Goal: Task Accomplishment & Management: Manage account settings

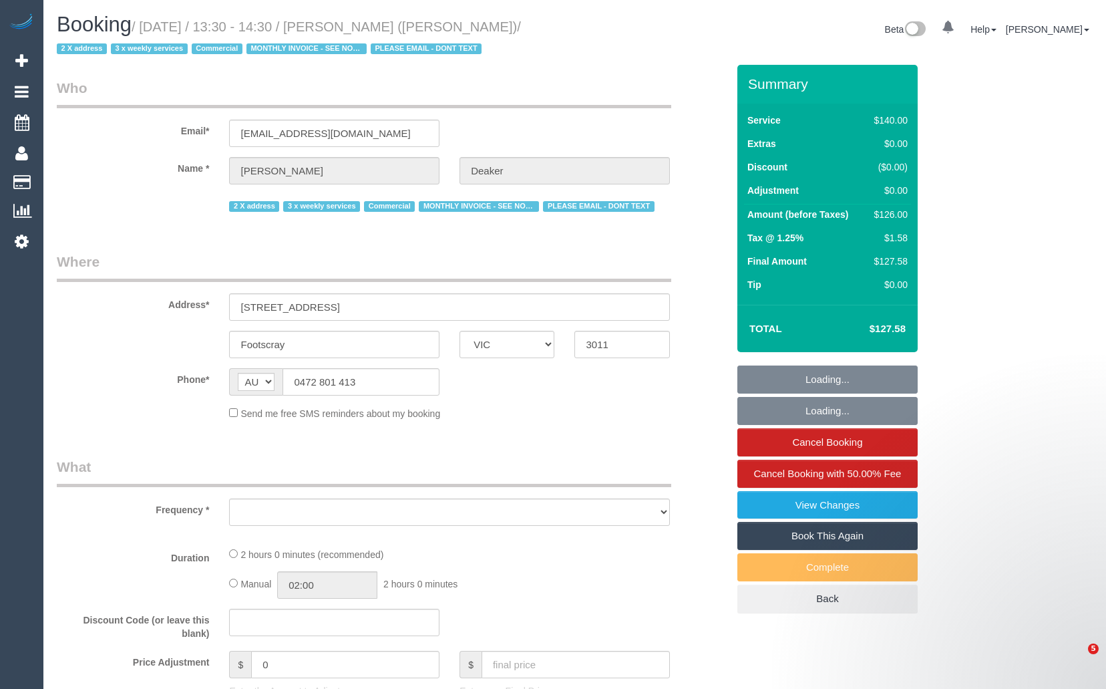
select select "VIC"
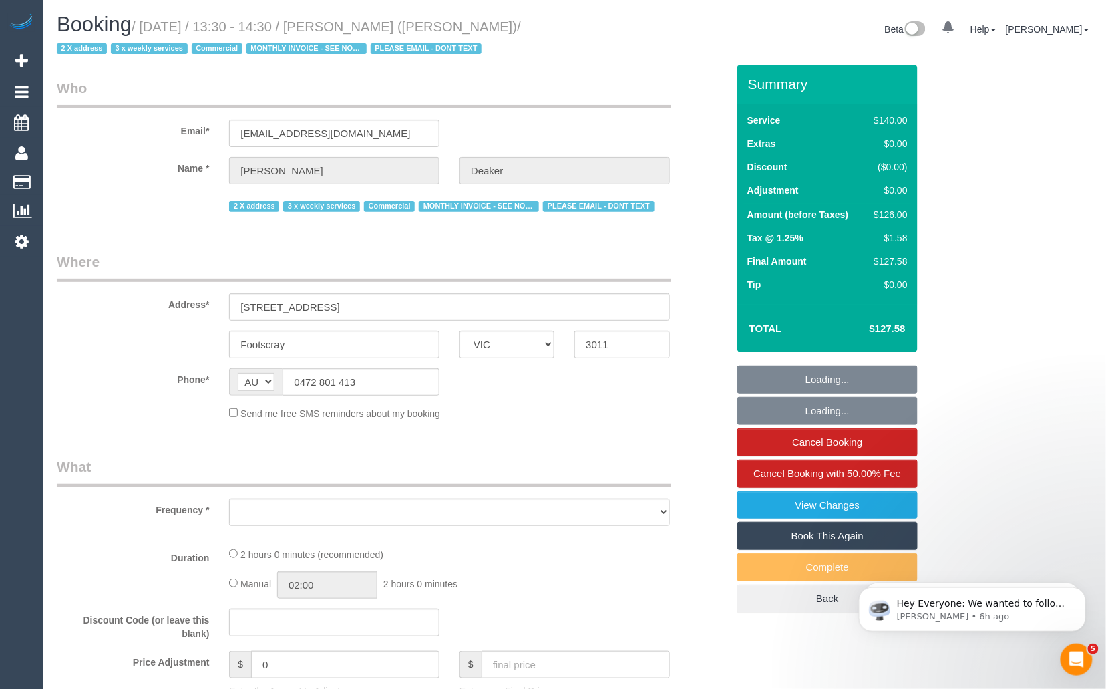
select select "number:28"
select select "number:14"
select select "number:19"
select select "number:22"
select select "number:34"
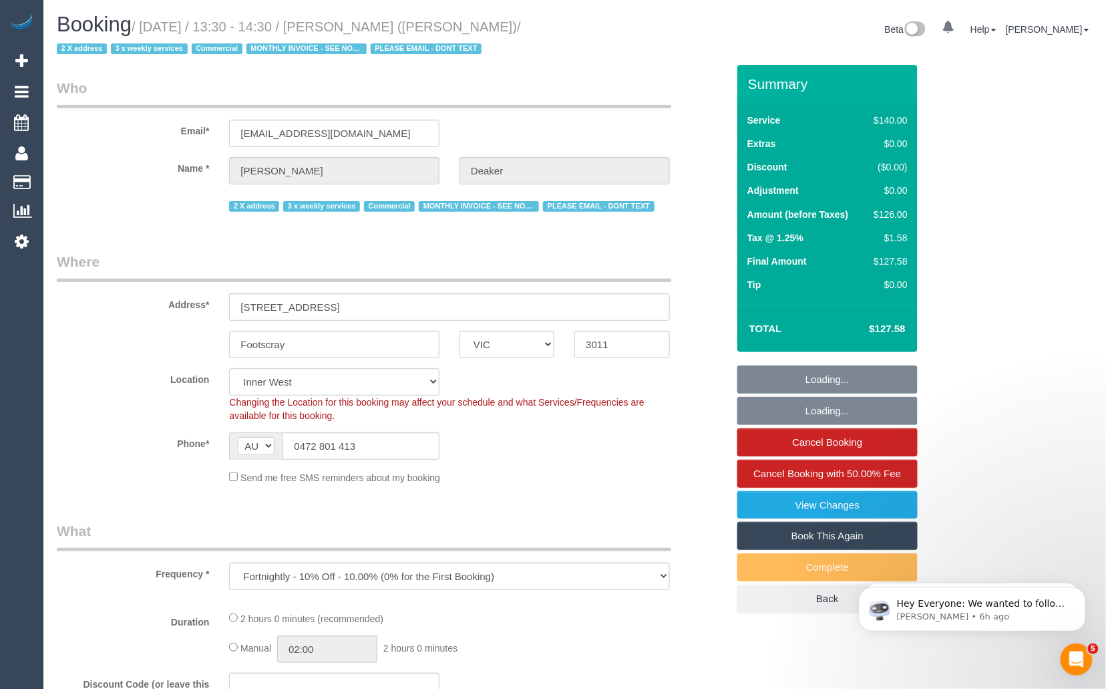
select select "object:3645"
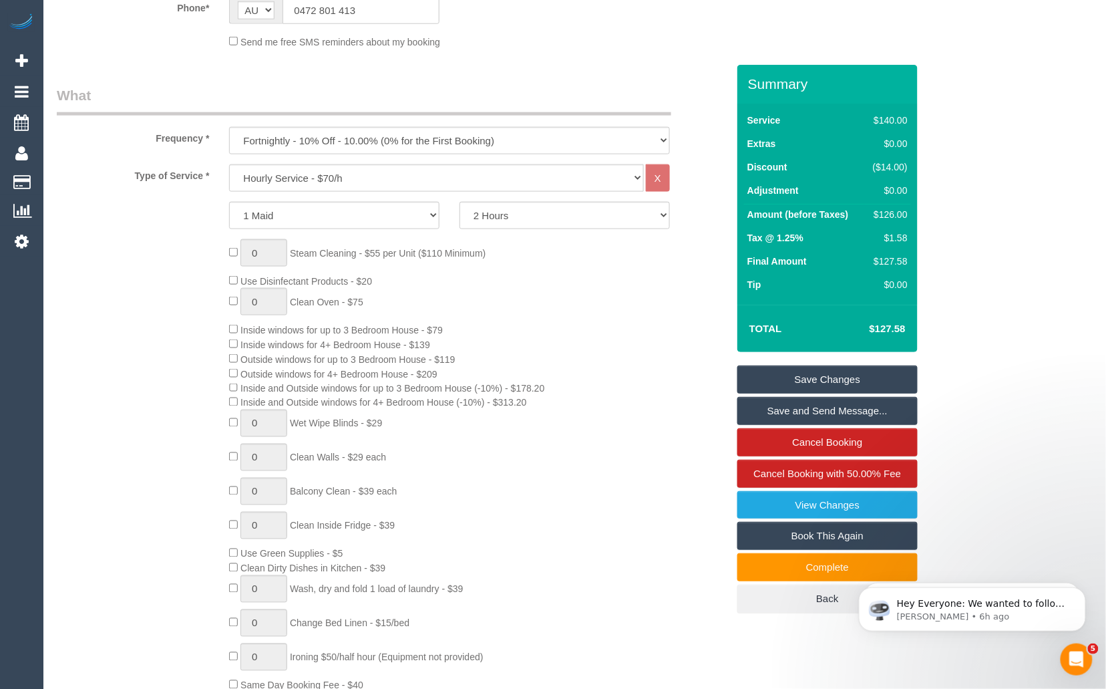
scroll to position [299, 0]
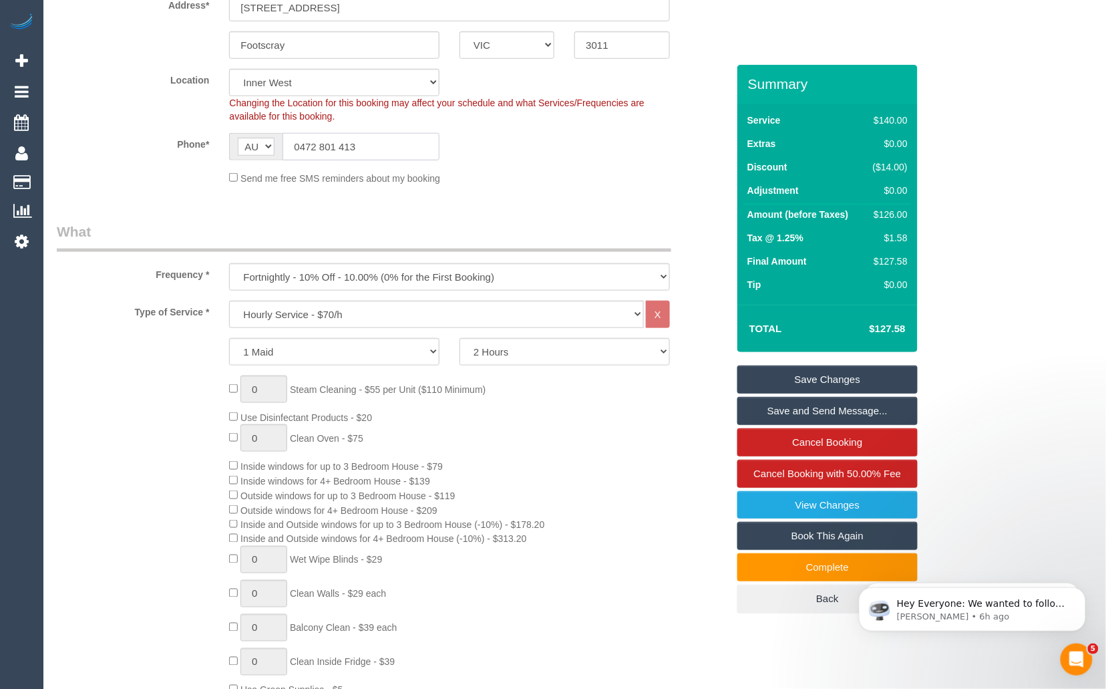
drag, startPoint x: 380, startPoint y: 146, endPoint x: 289, endPoint y: 146, distance: 91.5
click at [289, 146] on input "0472 801 413" at bounding box center [361, 146] width 157 height 27
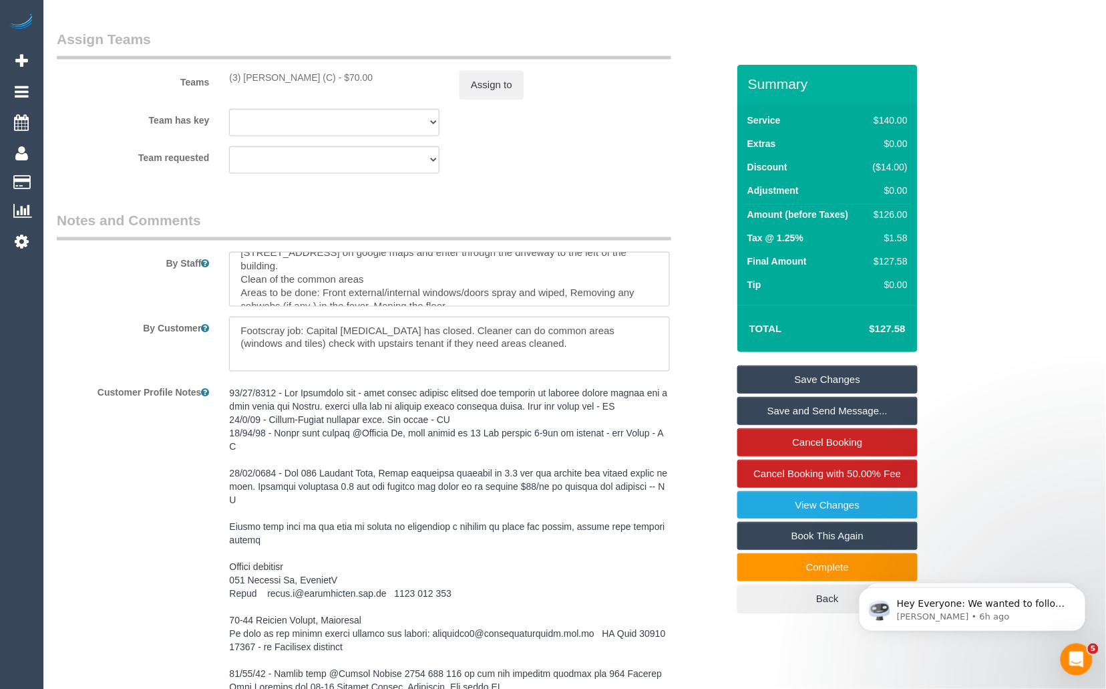
scroll to position [2157, 0]
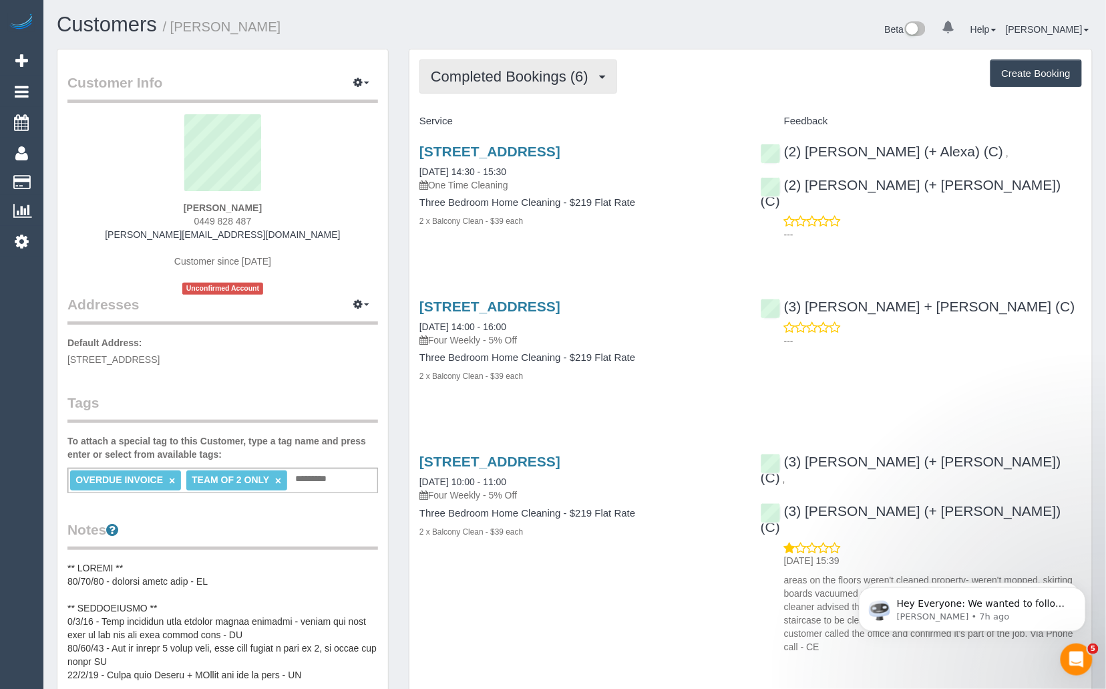
click at [559, 83] on span "Completed Bookings (6)" at bounding box center [513, 76] width 164 height 17
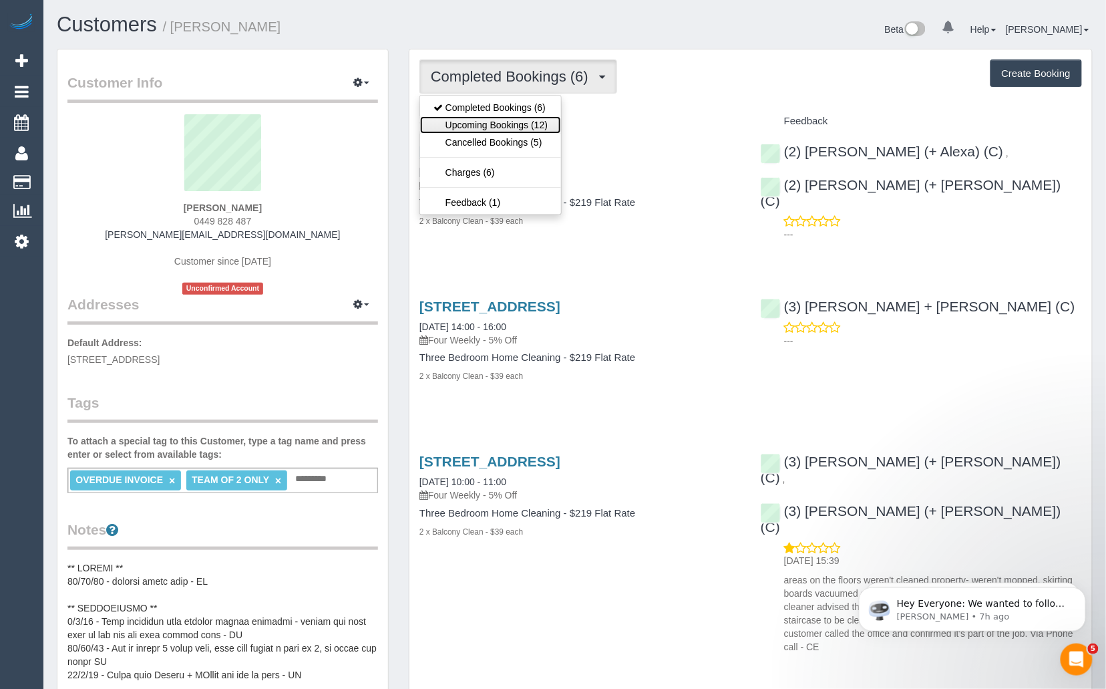
click at [522, 129] on link "Upcoming Bookings (12)" at bounding box center [490, 124] width 141 height 17
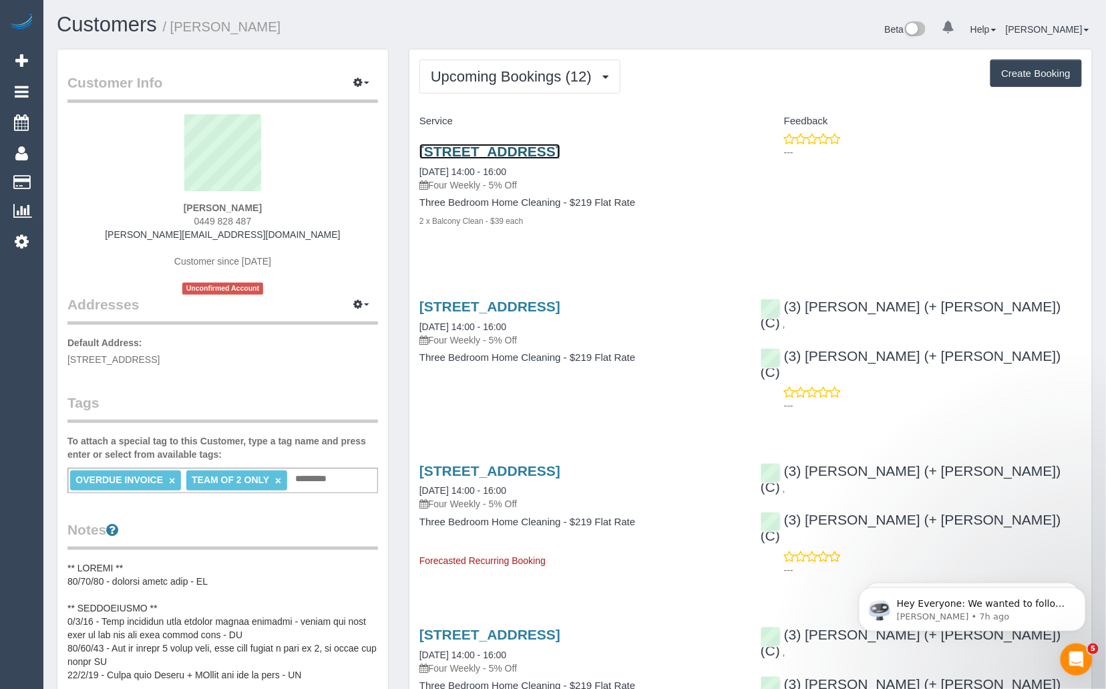
click at [557, 145] on link "33 South Wharf Drive, Docklands, VIC 3008" at bounding box center [489, 151] width 141 height 15
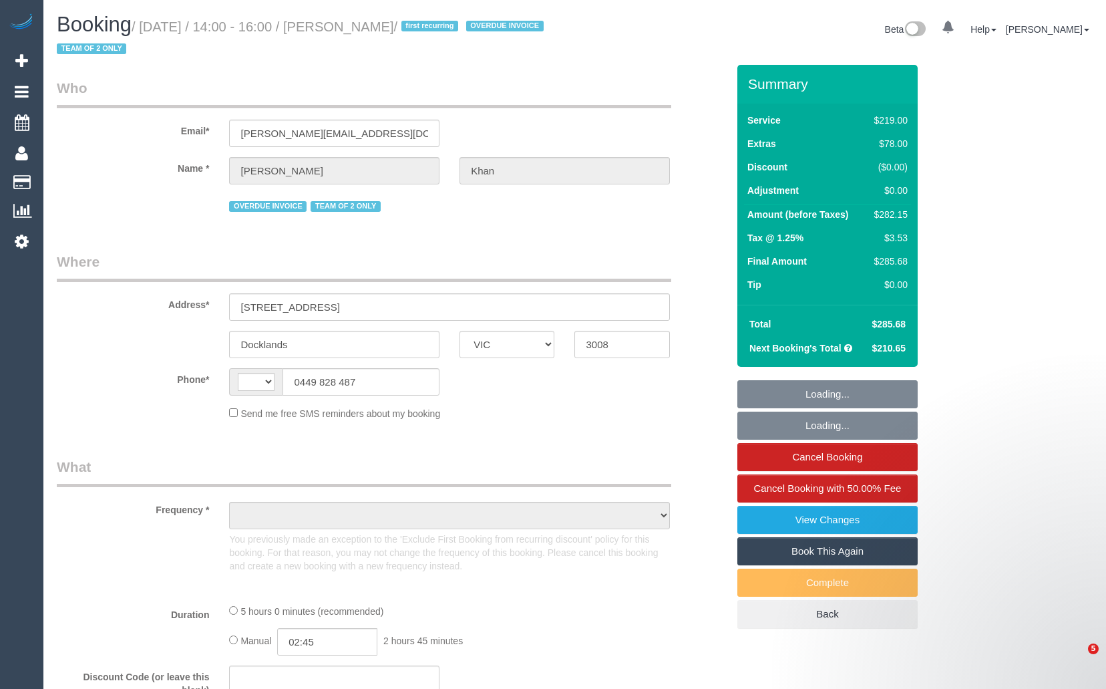
select select "VIC"
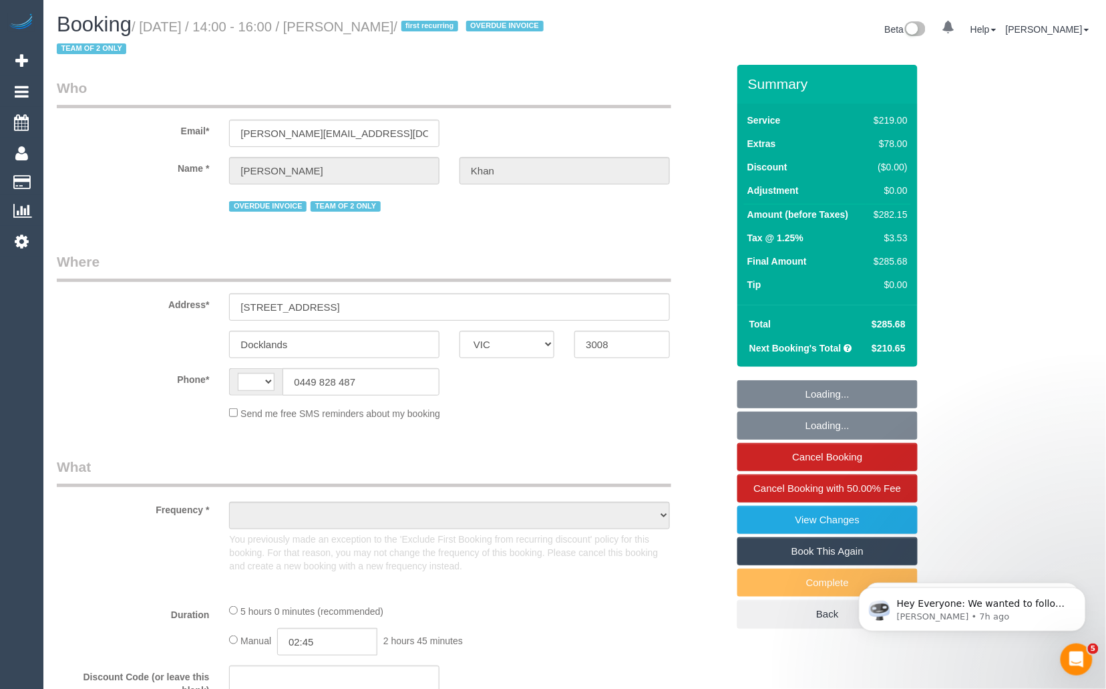
select select "string:AU"
select select "object:552"
select select "string:stripe-pm_1S3trh2GScqysDRV6kx8eRz0"
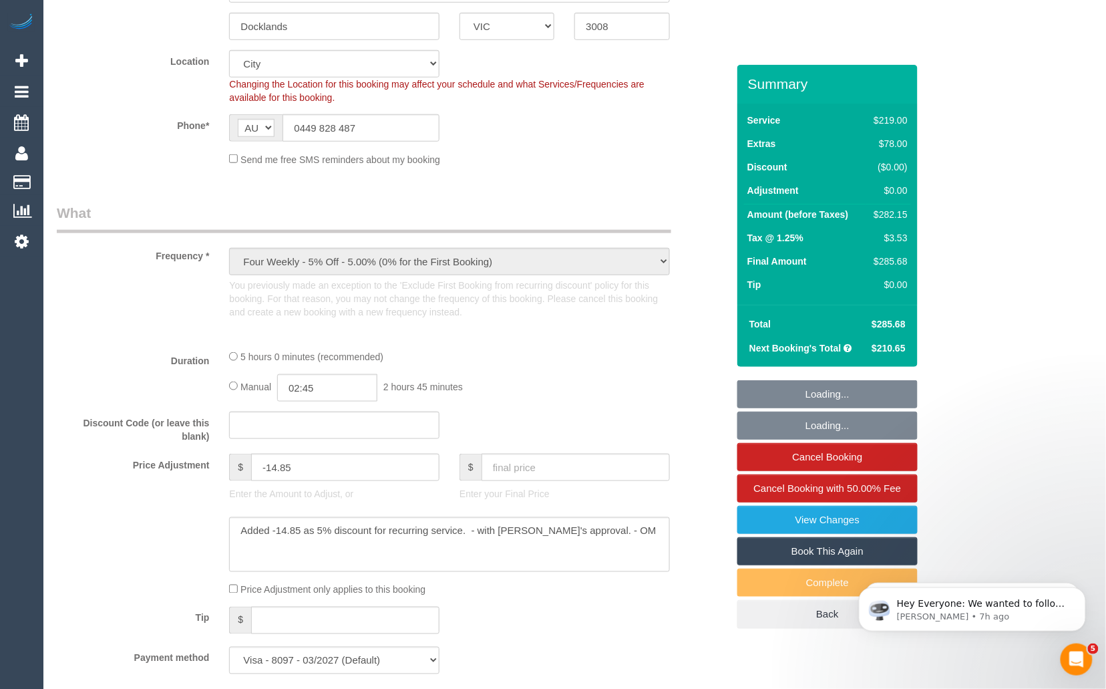
select select "object:809"
select select "number:28"
select select "number:14"
select select "number:19"
select select "number:23"
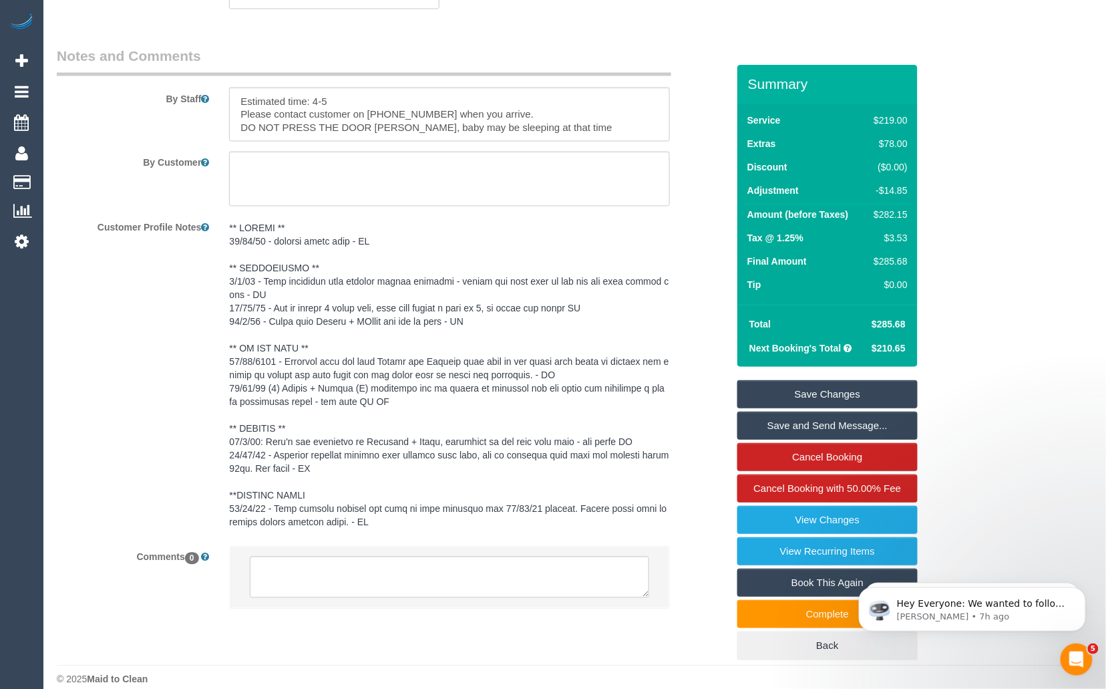
scroll to position [2416, 0]
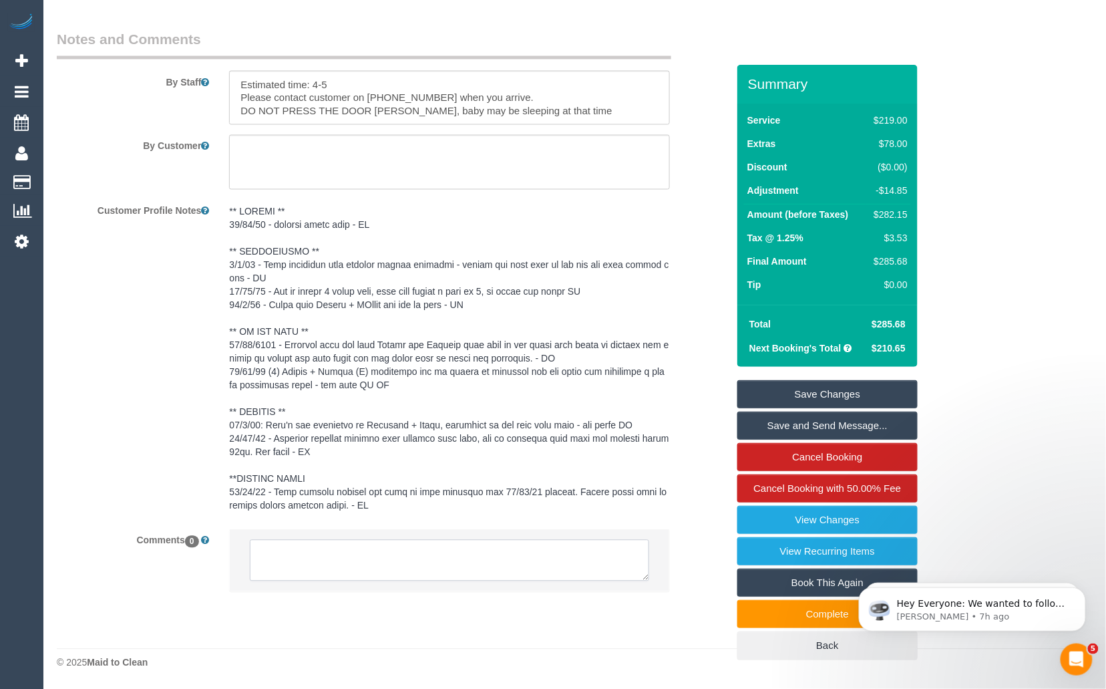
click at [331, 559] on textarea at bounding box center [449, 560] width 399 height 41
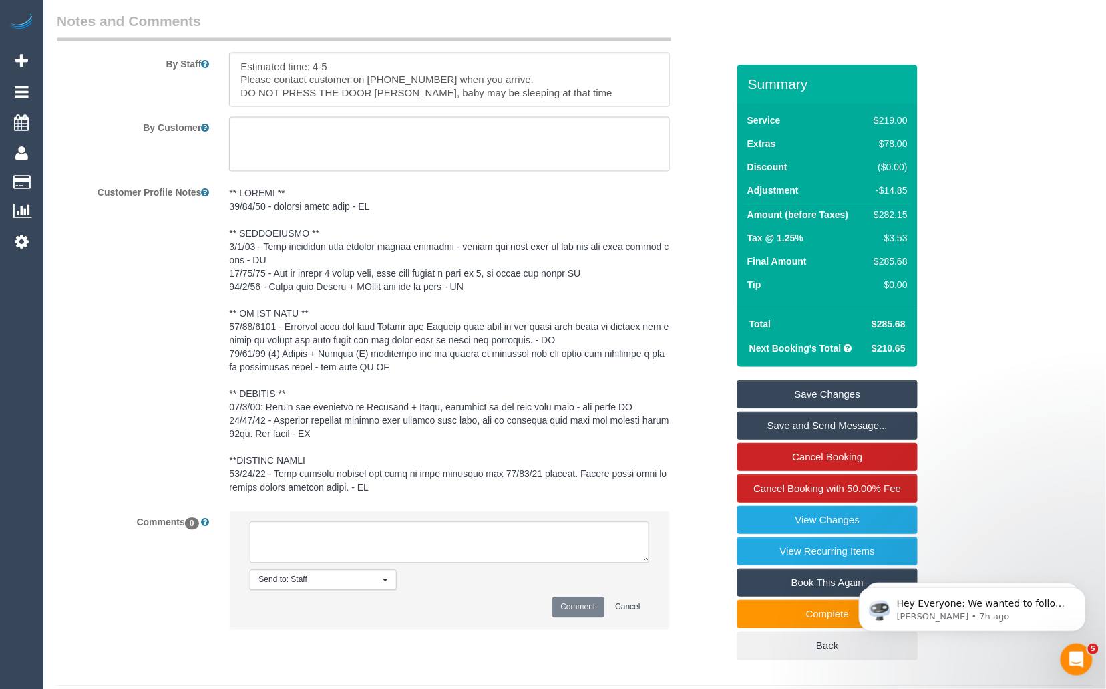
paste textarea "Cleaner(s) Unassigned: Reason Unassigned: Contact customer via: Which message s…"
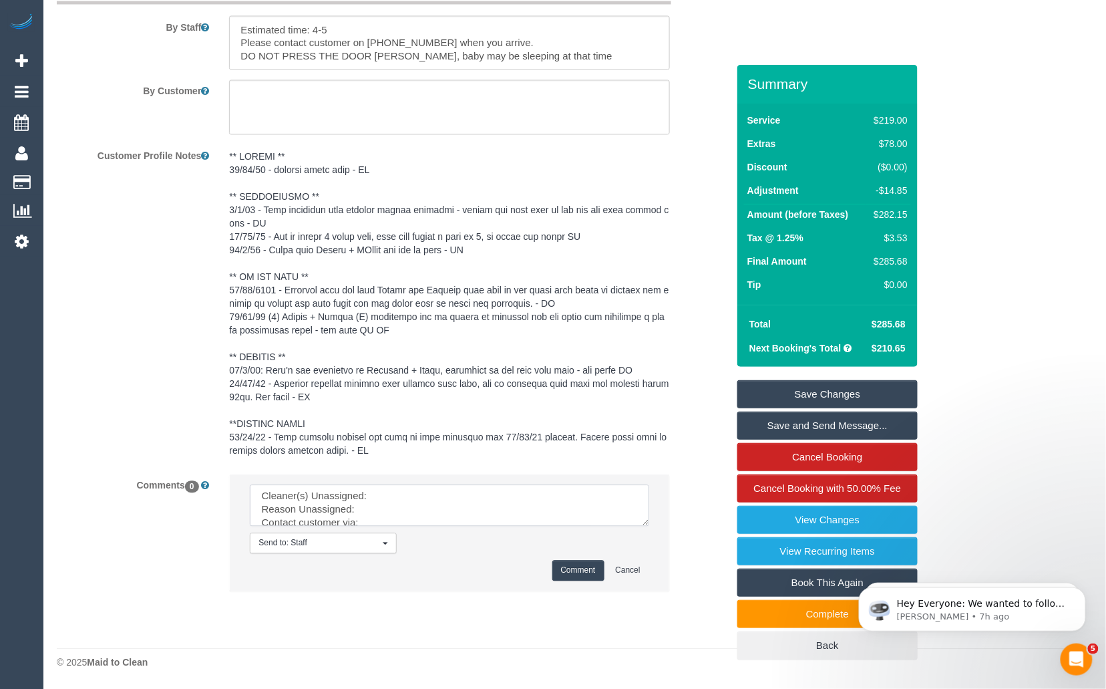
scroll to position [0, 0]
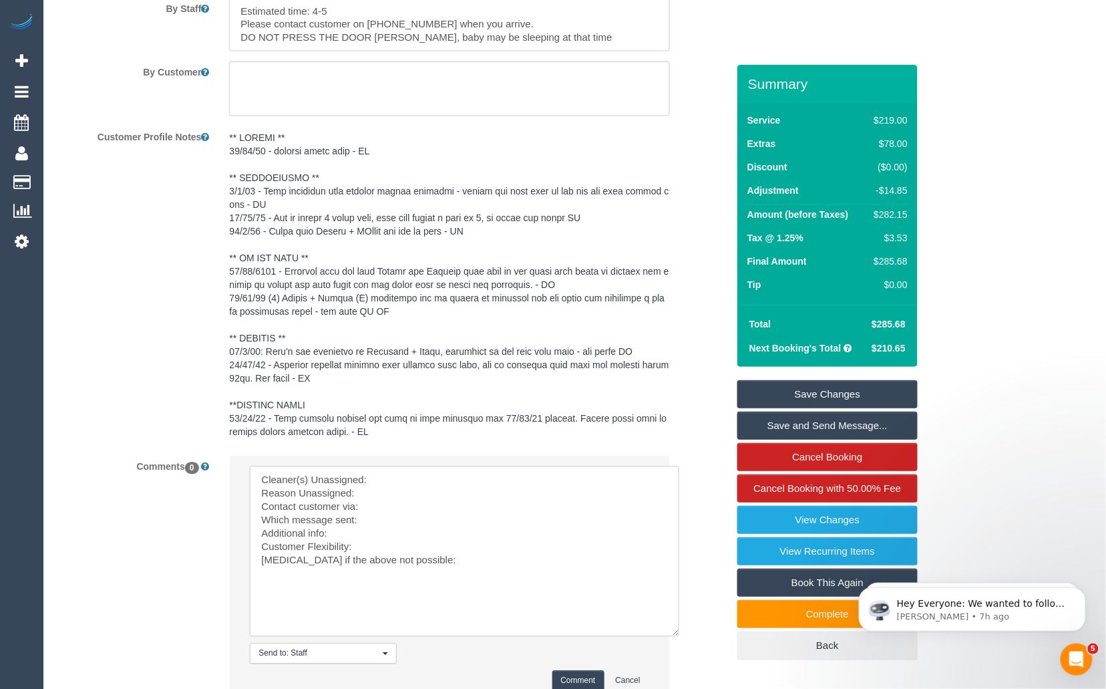
drag, startPoint x: 646, startPoint y: 523, endPoint x: 677, endPoint y: 653, distance: 133.2
click at [677, 636] on textarea at bounding box center [464, 551] width 429 height 170
click at [415, 492] on textarea at bounding box center [464, 551] width 429 height 170
paste textarea "(3) [PERSON_NAME] (+ [PERSON_NAME]) (C), (3) [PERSON_NAME] (+ [PERSON_NAME]) (C)"
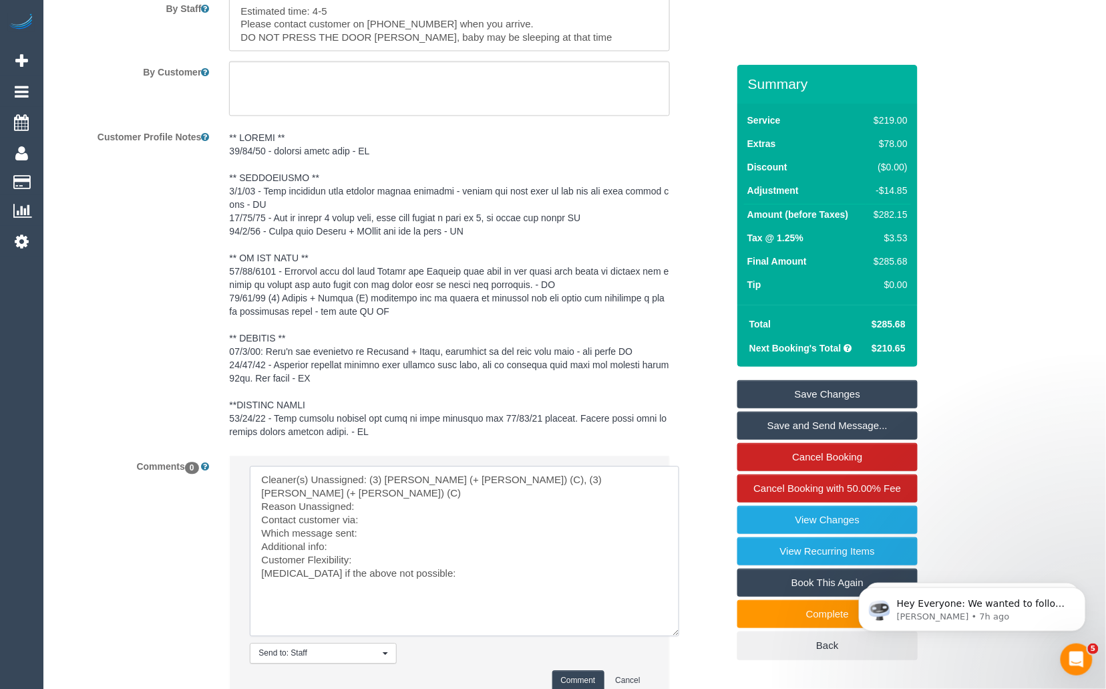
click at [387, 516] on textarea at bounding box center [464, 551] width 429 height 170
click at [417, 526] on textarea at bounding box center [464, 551] width 429 height 170
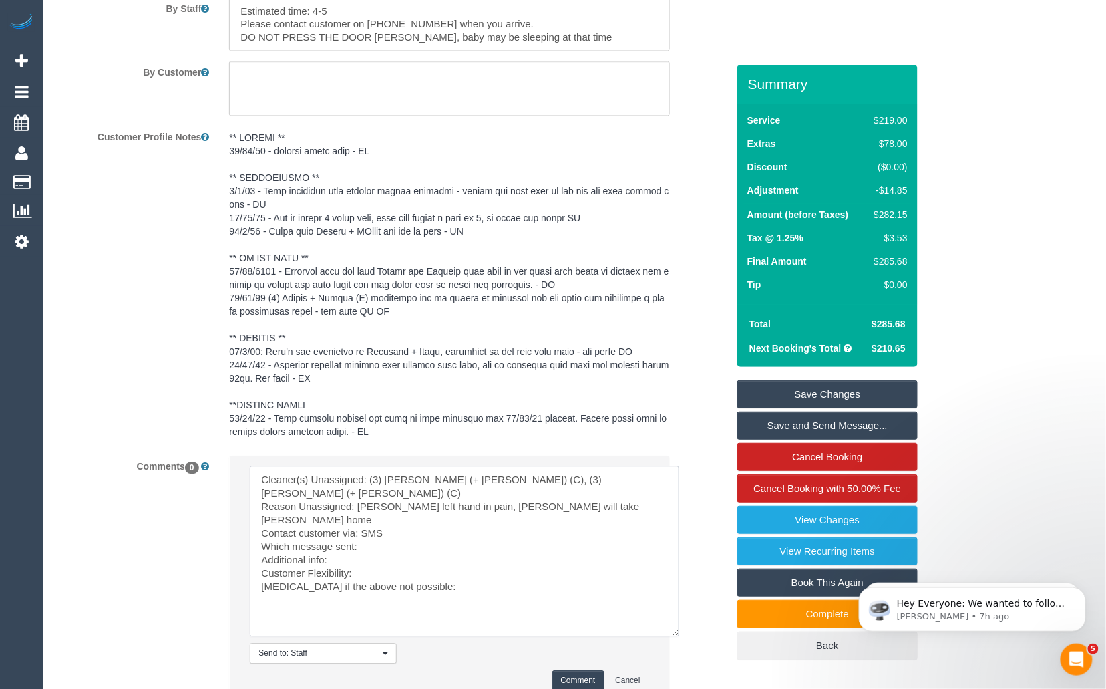
click at [397, 538] on textarea at bounding box center [464, 551] width 429 height 170
click at [377, 525] on textarea at bounding box center [464, 551] width 429 height 170
click at [371, 566] on textarea at bounding box center [464, 551] width 429 height 170
click at [353, 553] on textarea at bounding box center [464, 551] width 429 height 170
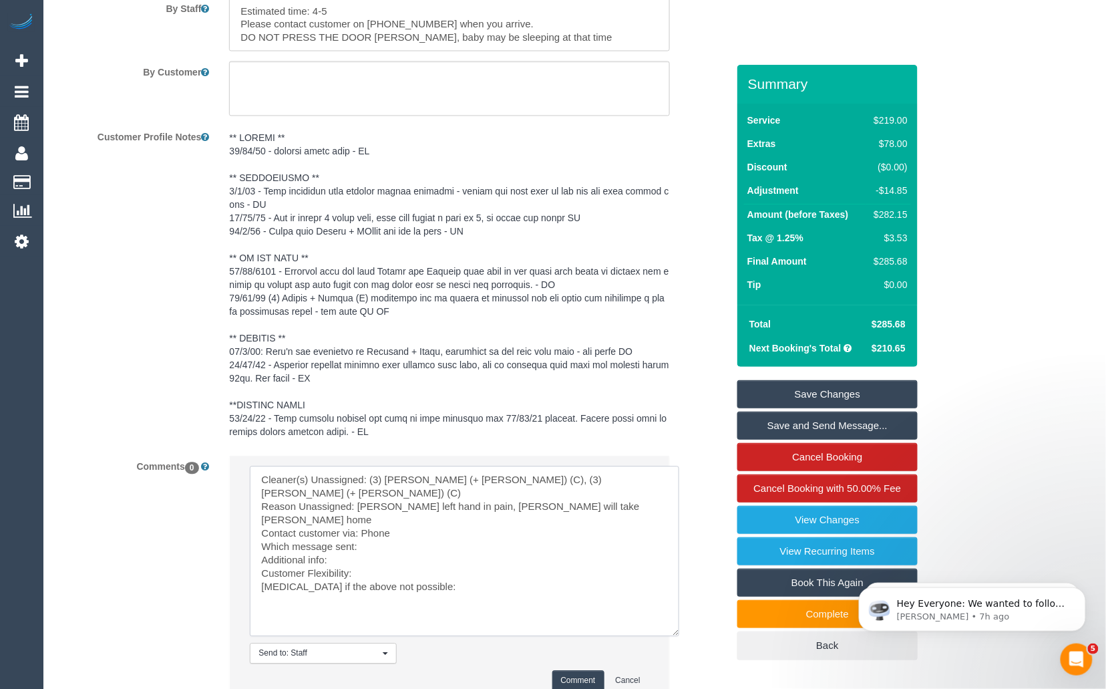
click at [419, 559] on textarea at bounding box center [464, 551] width 429 height 170
click at [385, 542] on textarea at bounding box center [464, 551] width 429 height 170
click at [544, 550] on textarea at bounding box center [464, 551] width 429 height 170
click at [403, 525] on textarea at bounding box center [464, 551] width 429 height 170
click at [409, 540] on textarea at bounding box center [464, 551] width 429 height 170
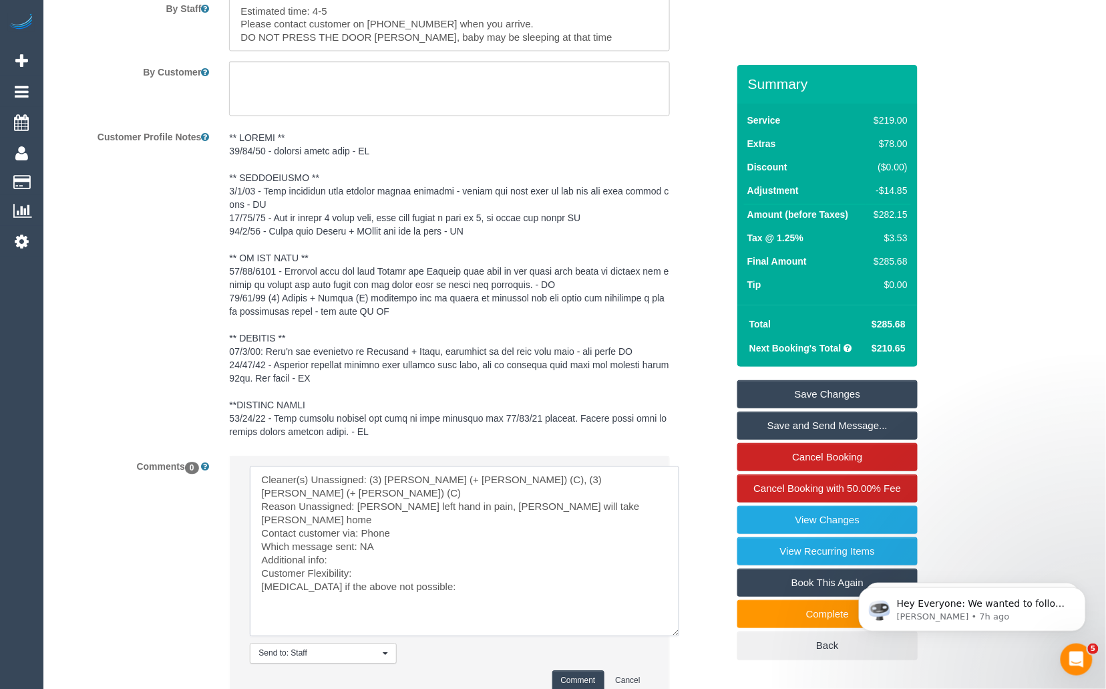
click at [387, 555] on textarea at bounding box center [464, 551] width 429 height 170
drag, startPoint x: 435, startPoint y: 584, endPoint x: 236, endPoint y: 576, distance: 198.5
click at [236, 576] on li "Send to: Staff Nothing selected Send to: Staff Send to: Customer Send to: Team …" at bounding box center [449, 578] width 439 height 245
click at [367, 551] on textarea at bounding box center [464, 551] width 429 height 170
click at [383, 585] on textarea at bounding box center [464, 551] width 429 height 170
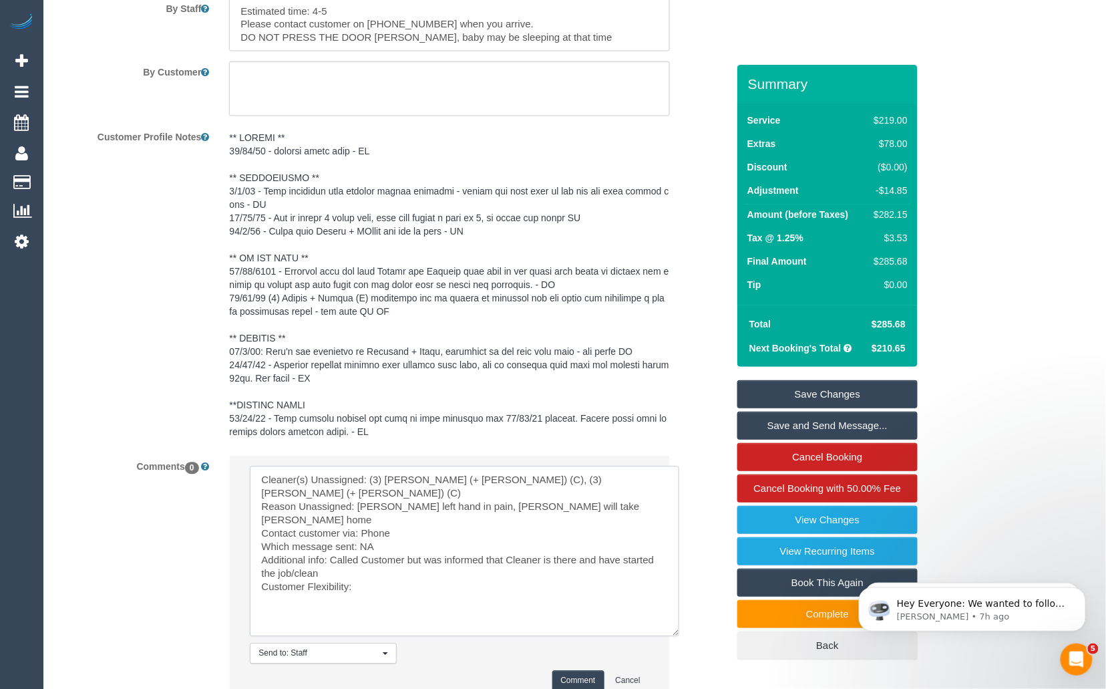
click at [387, 576] on textarea at bounding box center [464, 551] width 429 height 170
click at [358, 564] on textarea at bounding box center [464, 551] width 429 height 170
click at [333, 552] on textarea at bounding box center [464, 551] width 429 height 170
click at [431, 562] on textarea at bounding box center [464, 551] width 429 height 170
type textarea "Cleaner(s) Unassigned: (3) [PERSON_NAME] (+ [PERSON_NAME]) (C), (3) [PERSON_NAM…"
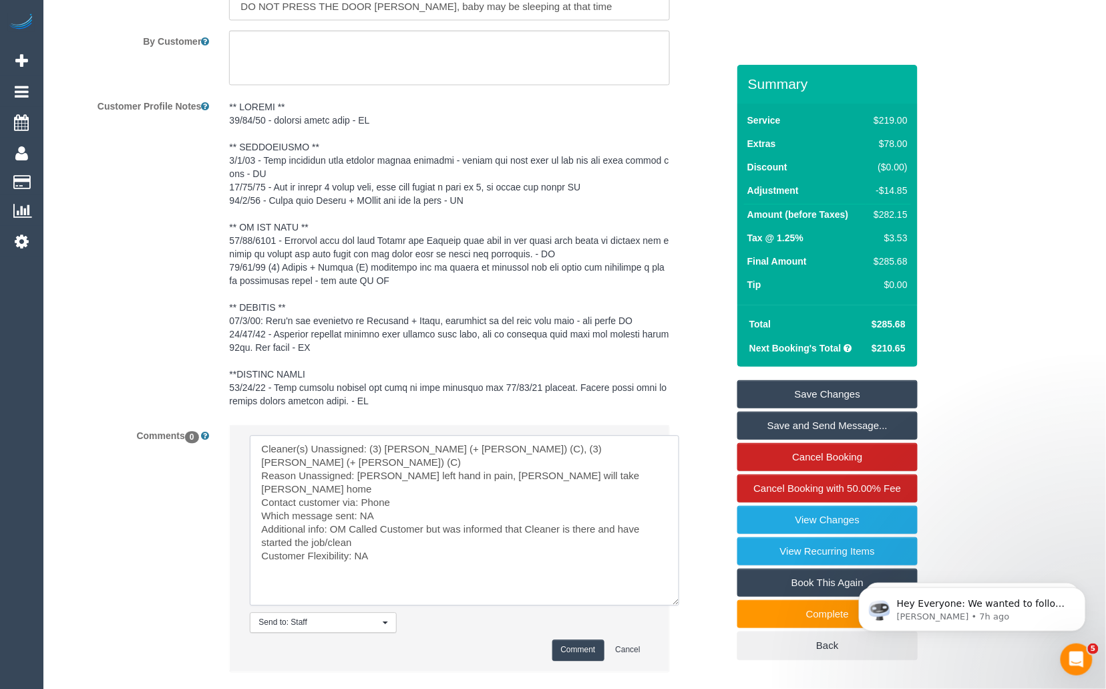
scroll to position [2503, 0]
click at [408, 535] on textarea at bounding box center [464, 519] width 429 height 170
click at [574, 659] on button "Comment" at bounding box center [578, 648] width 52 height 21
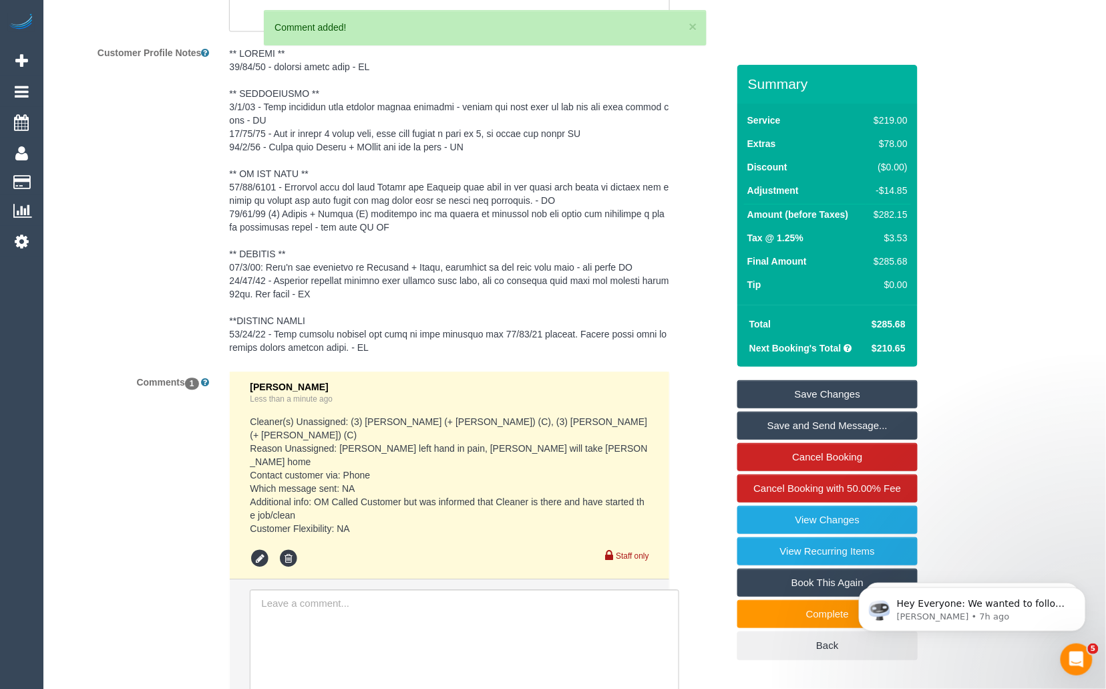
scroll to position [2558, 0]
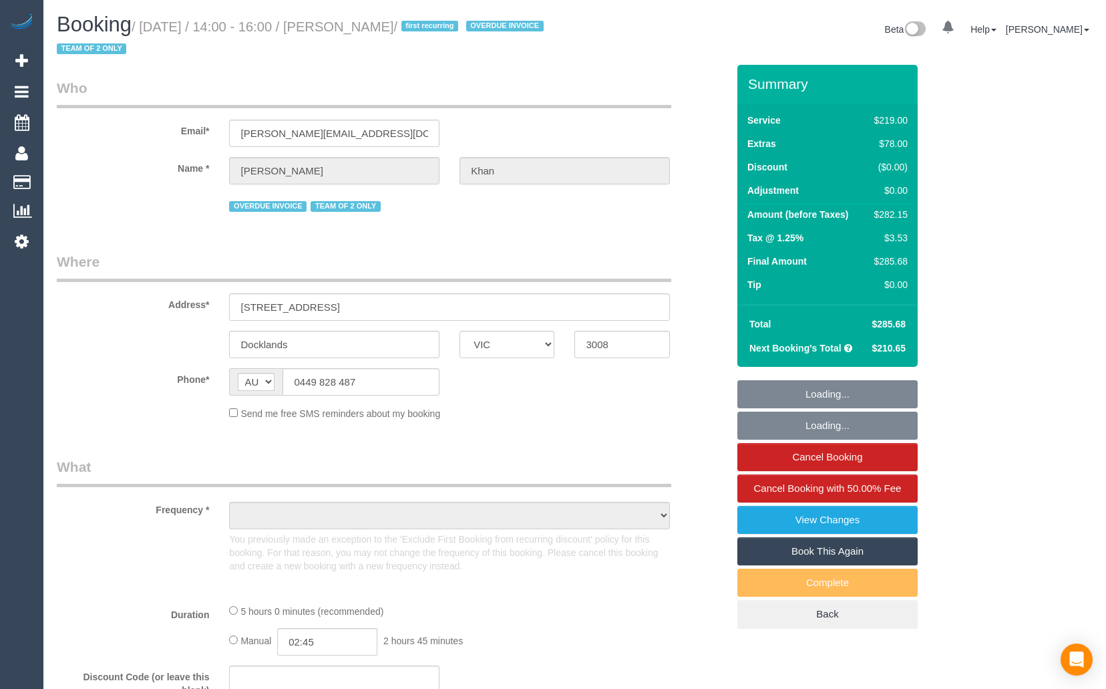
select select "VIC"
select select "object:551"
select select "string:stripe-pm_1S3trh2GScqysDRV6kx8eRz0"
select select "number:28"
select select "number:14"
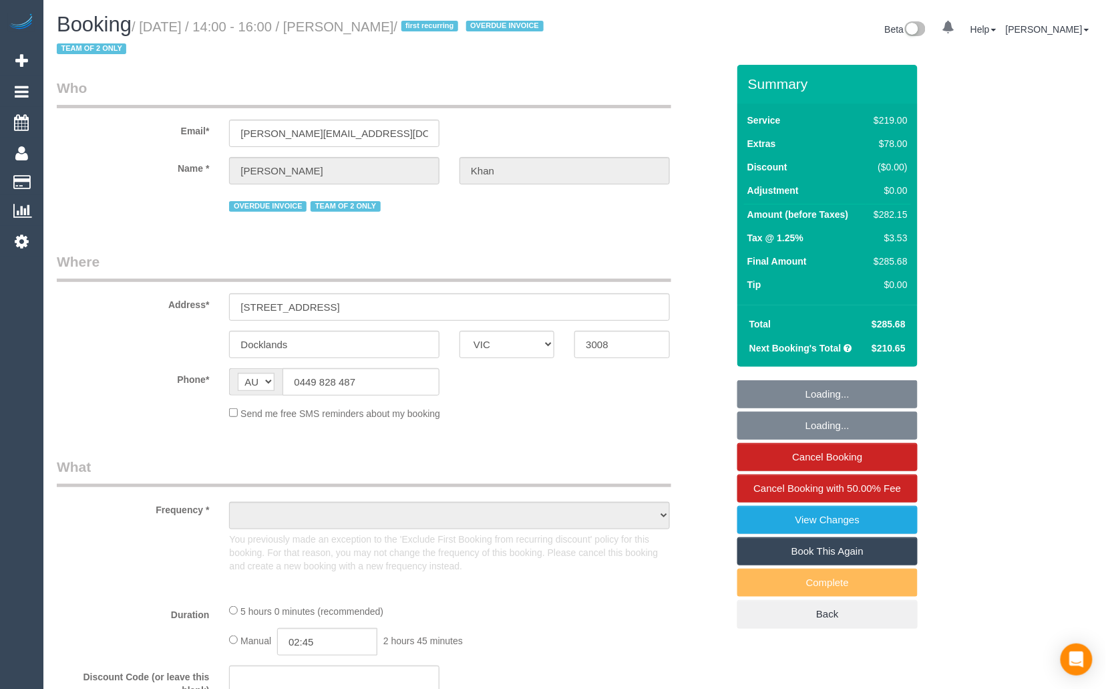
select select "number:19"
select select "number:23"
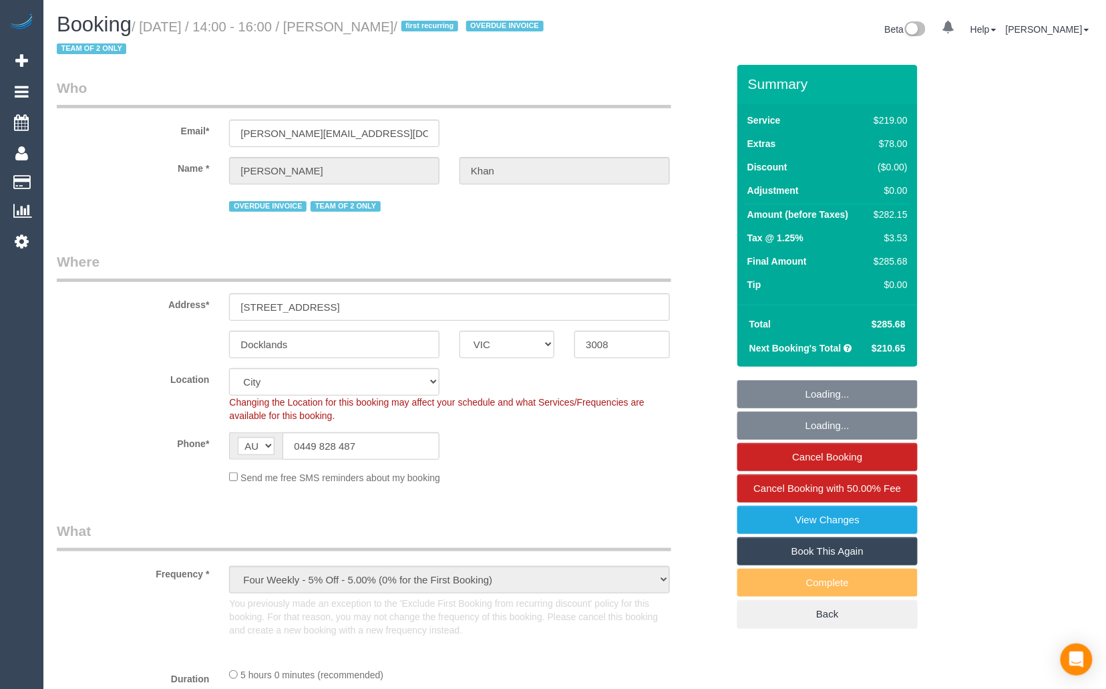
select select "object:702"
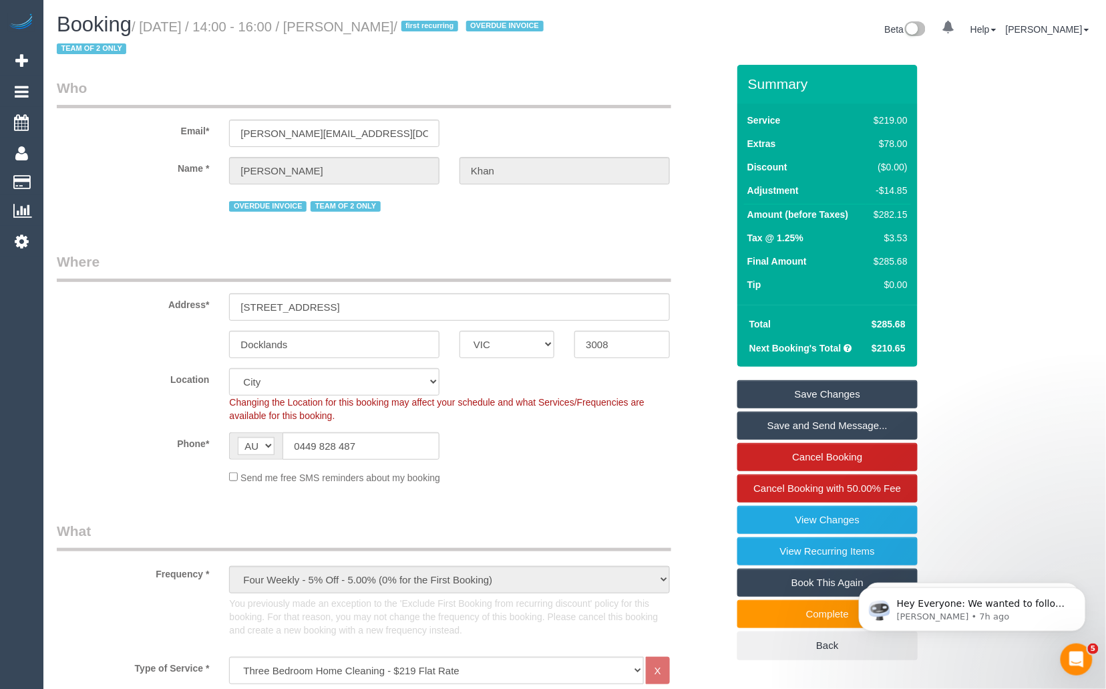
click at [13, 311] on div "0 Beta Your Notifications You have 0 alerts Add Booking Bookings Active Booking…" at bounding box center [21, 344] width 43 height 689
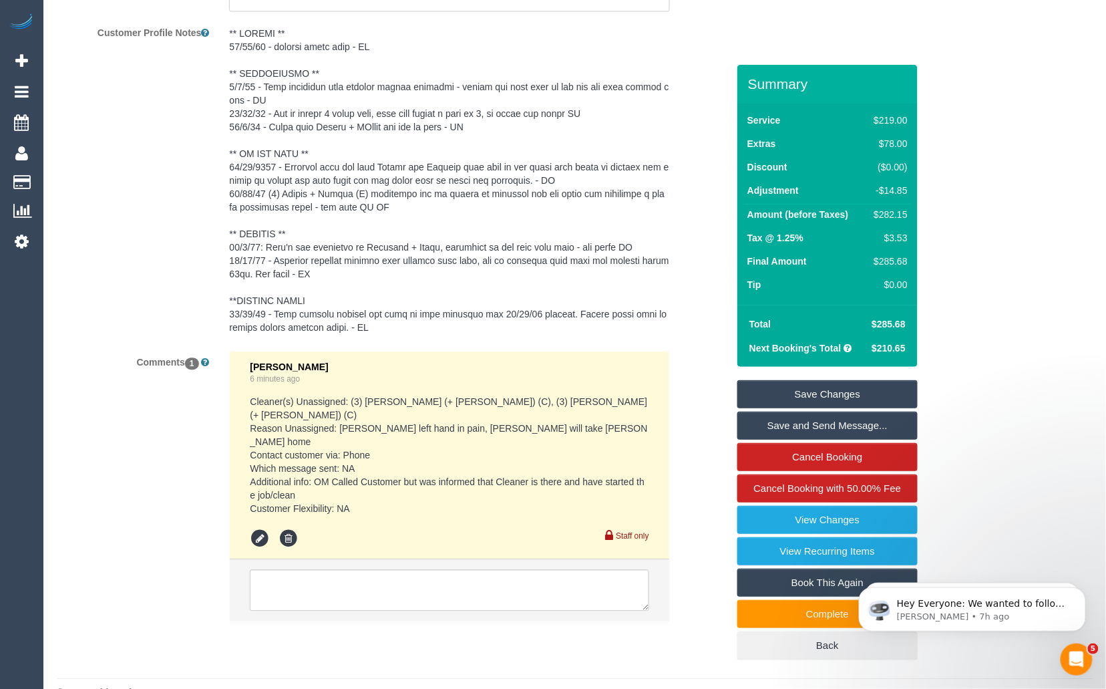
scroll to position [2596, 0]
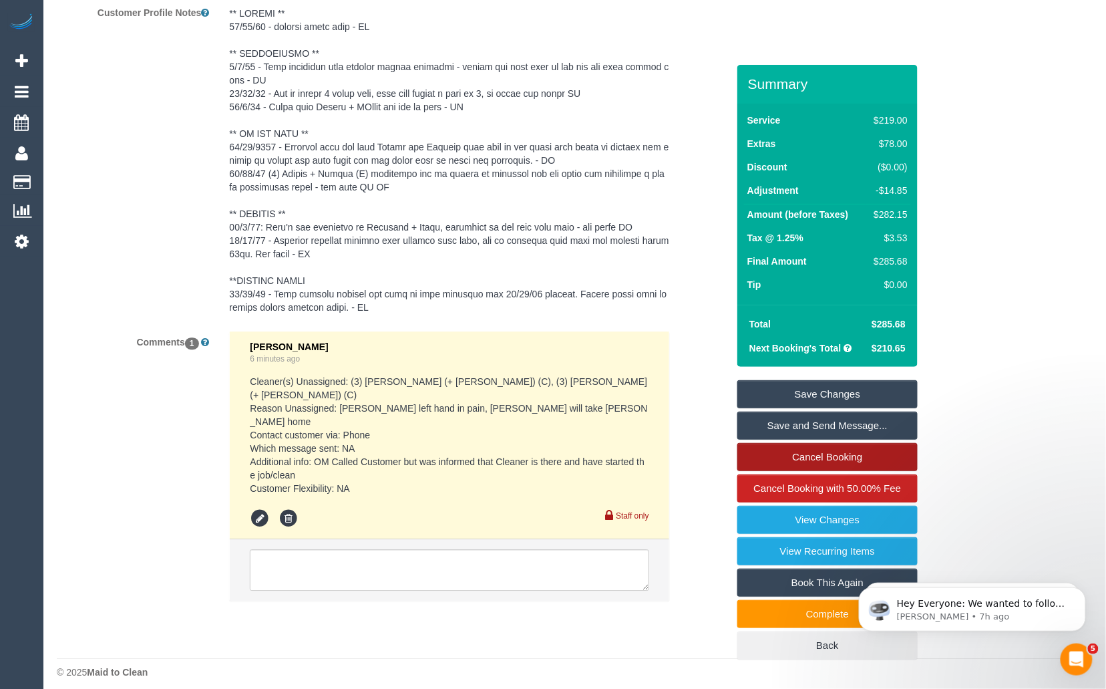
click at [819, 454] on link "Cancel Booking" at bounding box center [827, 457] width 180 height 28
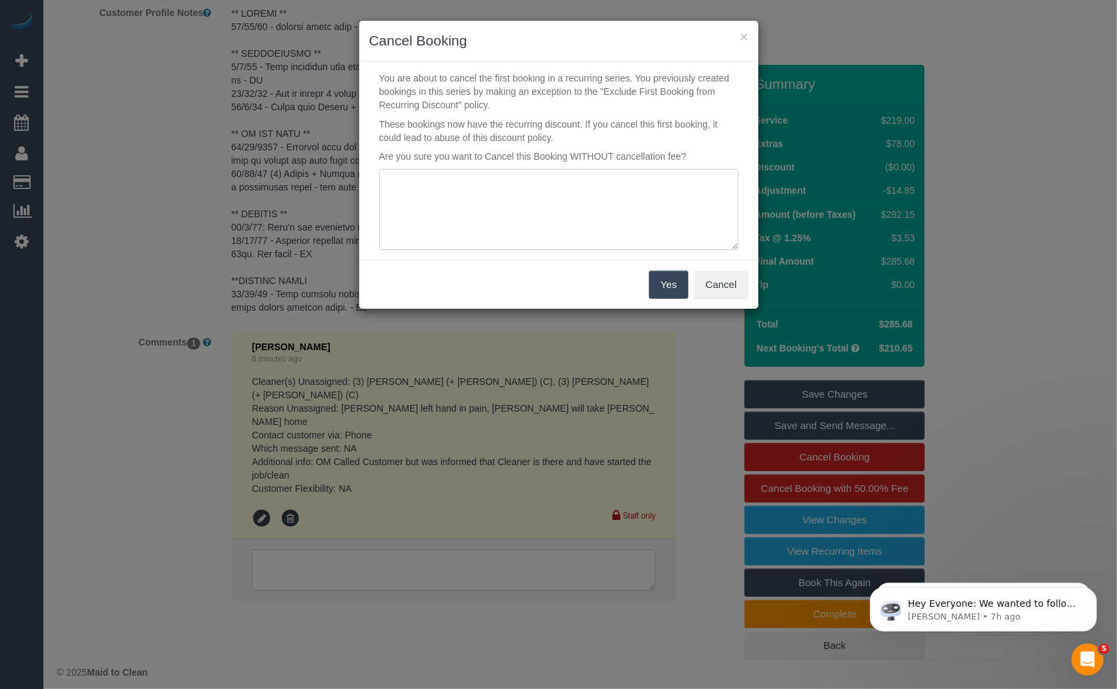
click at [552, 203] on textarea at bounding box center [558, 209] width 359 height 81
click at [723, 288] on button "Cancel" at bounding box center [722, 284] width 54 height 28
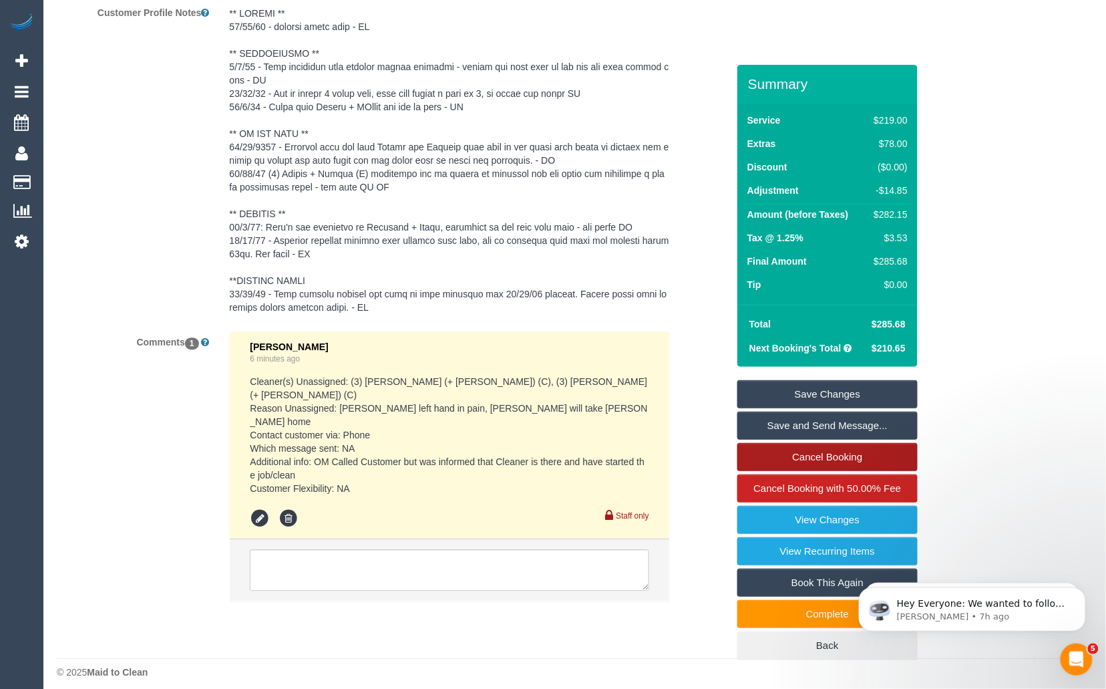
click at [819, 451] on link "Cancel Booking" at bounding box center [827, 457] width 180 height 28
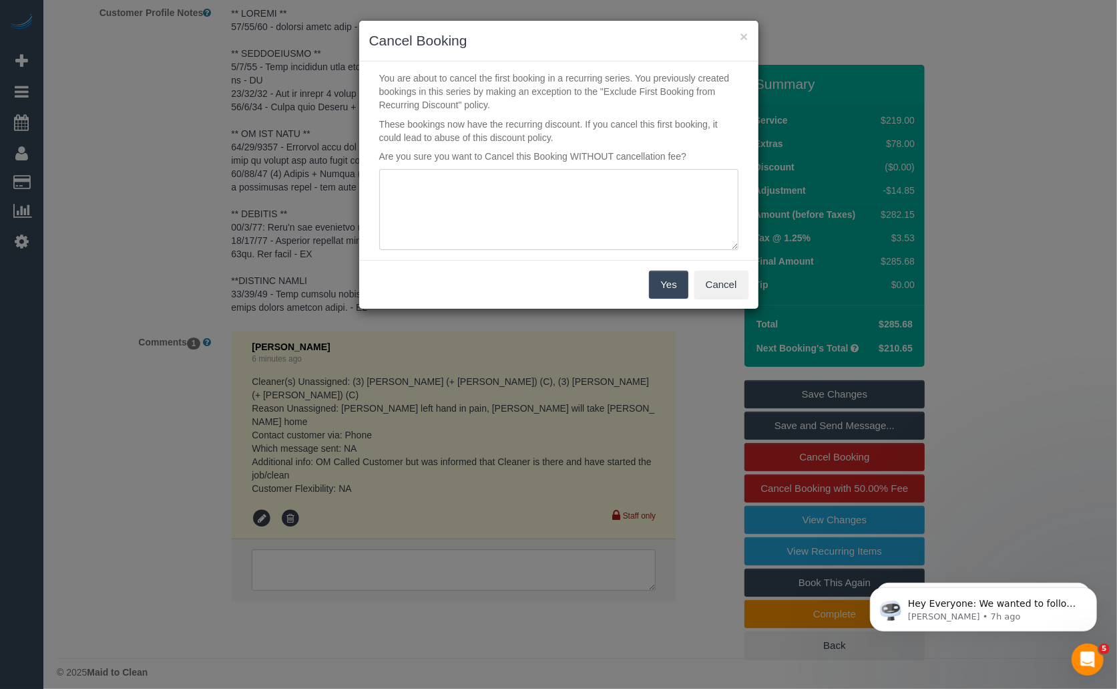
click at [444, 200] on textarea at bounding box center [558, 209] width 359 height 81
click at [695, 182] on textarea at bounding box center [558, 209] width 359 height 81
drag, startPoint x: 558, startPoint y: 182, endPoint x: 655, endPoint y: 180, distance: 96.2
click at [655, 180] on textarea at bounding box center [558, 209] width 359 height 81
click at [610, 197] on textarea at bounding box center [558, 209] width 359 height 81
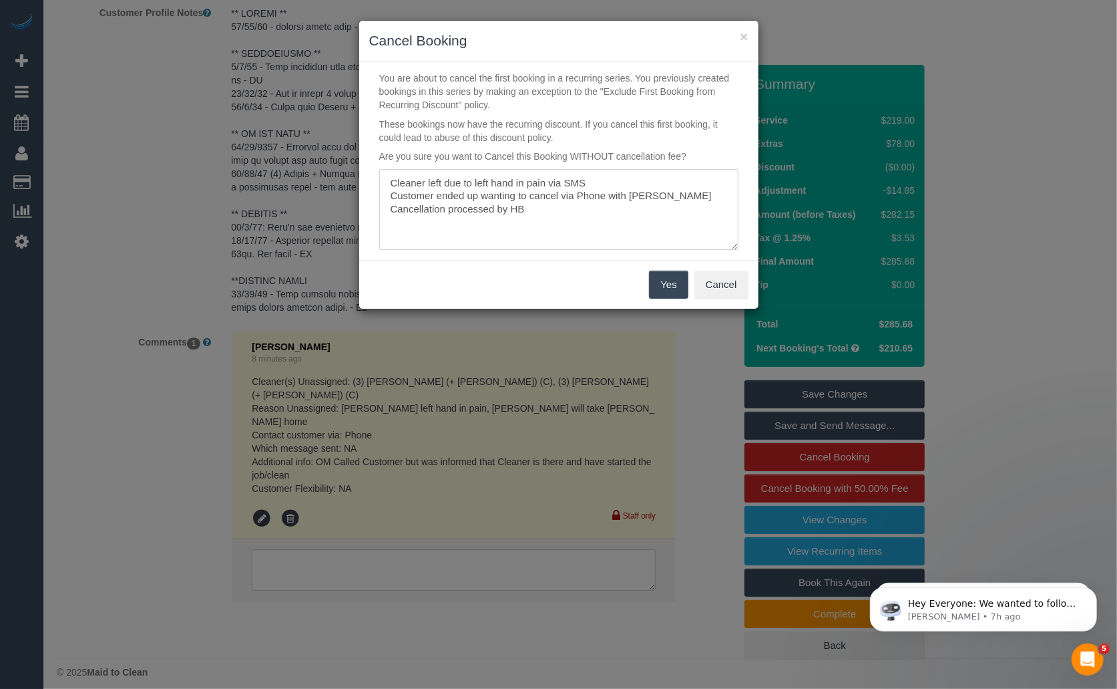
type textarea "Cleaner left due to left hand in pain via SMS Customer ended up wanting to canc…"
drag, startPoint x: 578, startPoint y: 214, endPoint x: 369, endPoint y: 172, distance: 213.1
click at [369, 172] on div at bounding box center [558, 209] width 379 height 81
click at [732, 281] on button "Cancel" at bounding box center [722, 284] width 54 height 28
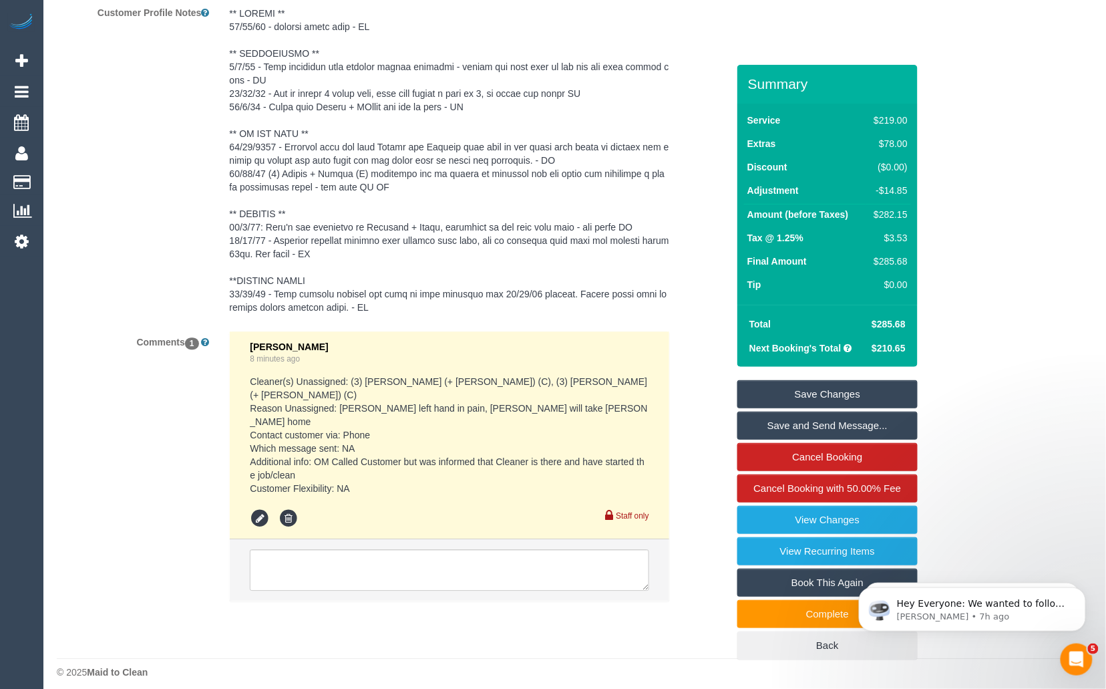
drag, startPoint x: 351, startPoint y: 399, endPoint x: 586, endPoint y: 403, distance: 235.8
click at [586, 403] on pre "Cleaner(s) Unassigned: (3) [PERSON_NAME] (+ [PERSON_NAME]) (C), (3) [PERSON_NAM…" at bounding box center [449, 435] width 399 height 120
drag, startPoint x: 582, startPoint y: 399, endPoint x: 351, endPoint y: 399, distance: 231.1
click at [351, 399] on pre "Cleaner(s) Unassigned: (3) [PERSON_NAME] (+ [PERSON_NAME]) (C), (3) [PERSON_NAM…" at bounding box center [449, 435] width 399 height 120
copy pre "(3) [PERSON_NAME] (+ [PERSON_NAME]) (C), (3) [PERSON_NAME] (+ [PERSON_NAME]) (C)"
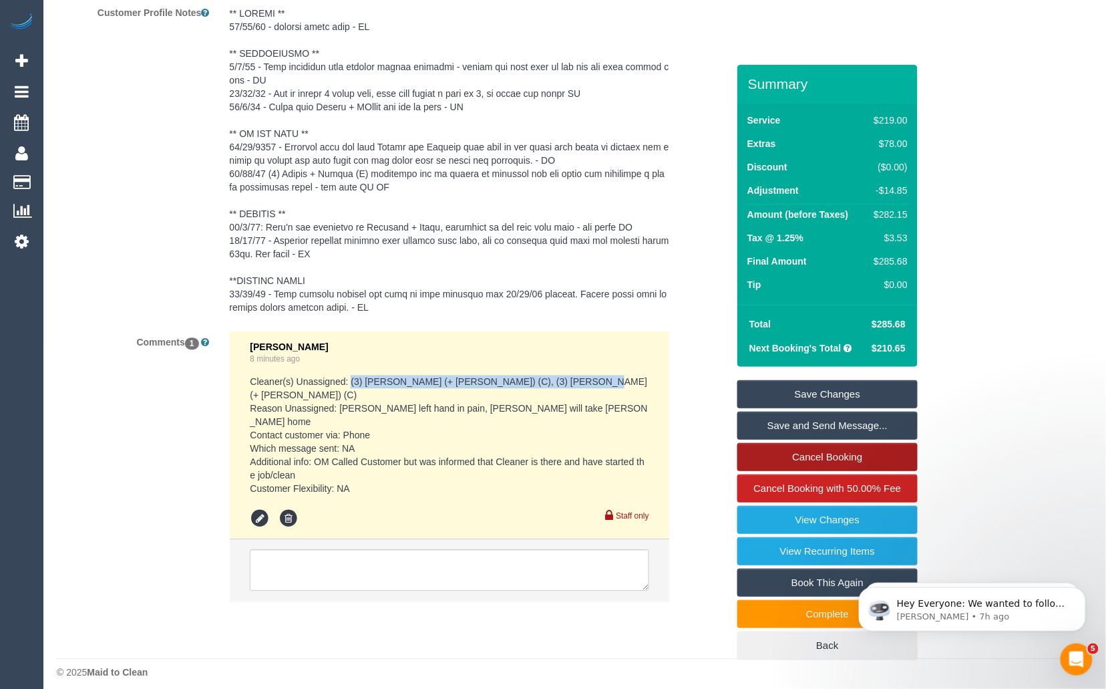
click at [835, 455] on link "Cancel Booking" at bounding box center [827, 457] width 180 height 28
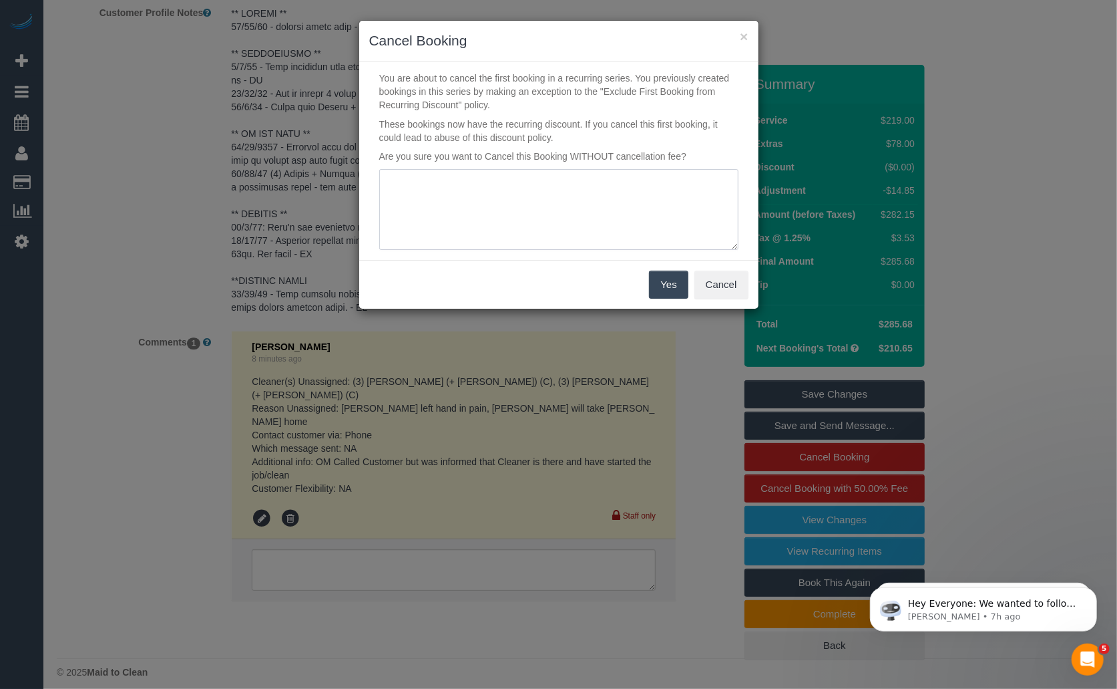
click at [480, 214] on textarea at bounding box center [558, 209] width 359 height 81
paste textarea "(3) [PERSON_NAME] (+ [PERSON_NAME]) (C), (3) [PERSON_NAME] (+ [PERSON_NAME]) (C)"
click at [391, 186] on textarea at bounding box center [558, 209] width 359 height 81
paste textarea "Cleaner left due to left hand in pain via SMS Customer ended up wanting to canc…"
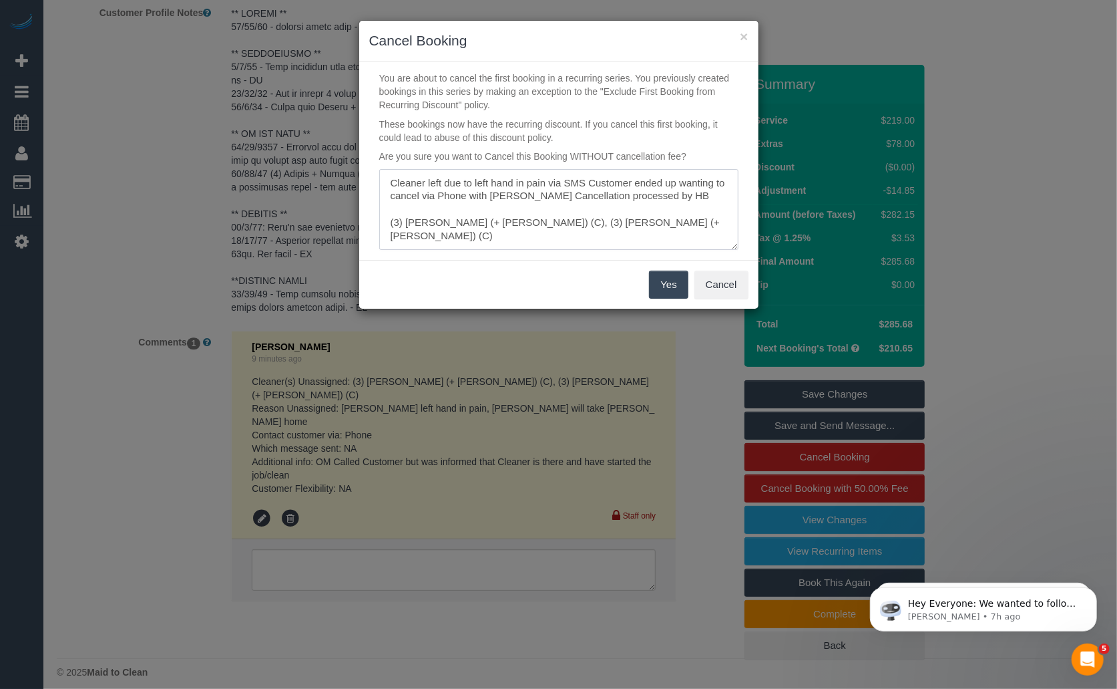
drag, startPoint x: 646, startPoint y: 222, endPoint x: 353, endPoint y: 221, distance: 293.2
click at [353, 221] on div "× Cancel Booking You are about to cancel the first booking in a recurring serie…" at bounding box center [558, 344] width 1117 height 689
click at [429, 181] on textarea at bounding box center [558, 209] width 359 height 81
paste textarea "(3) [PERSON_NAME] (+ [PERSON_NAME]) (C), (3) [PERSON_NAME] (+ [PERSON_NAME]) (C)"
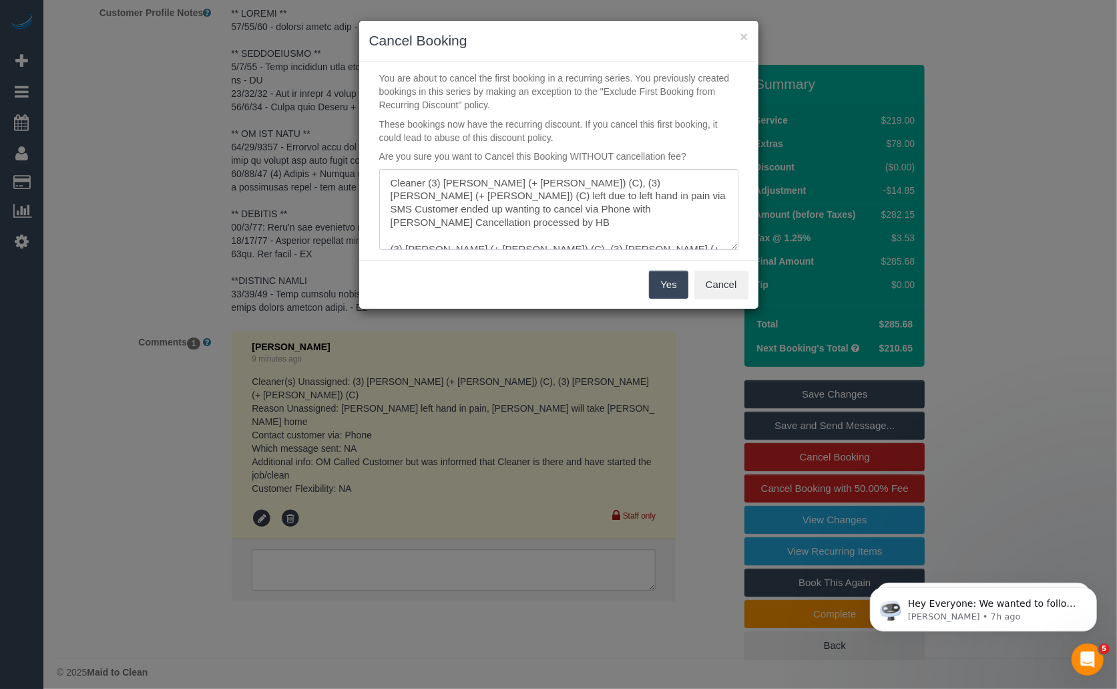
drag, startPoint x: 642, startPoint y: 234, endPoint x: 317, endPoint y: 232, distance: 325.3
click at [317, 232] on div "× Cancel Booking You are about to cancel the first booking in a recurring serie…" at bounding box center [558, 344] width 1117 height 689
type textarea "Cleaner (3) [PERSON_NAME] (+ [PERSON_NAME]) (C), (3) [PERSON_NAME] (+ [PERSON_N…"
click at [665, 283] on button "Yes" at bounding box center [668, 284] width 39 height 28
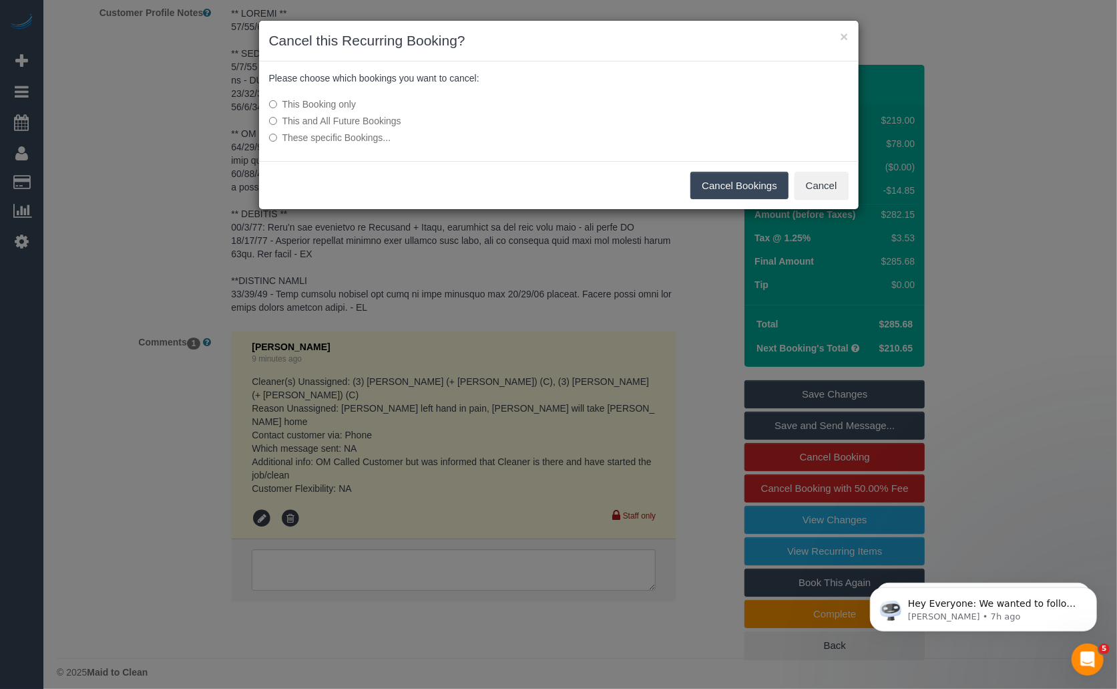
click at [751, 184] on button "Cancel Bookings" at bounding box center [740, 186] width 98 height 28
